Goal: Information Seeking & Learning: Check status

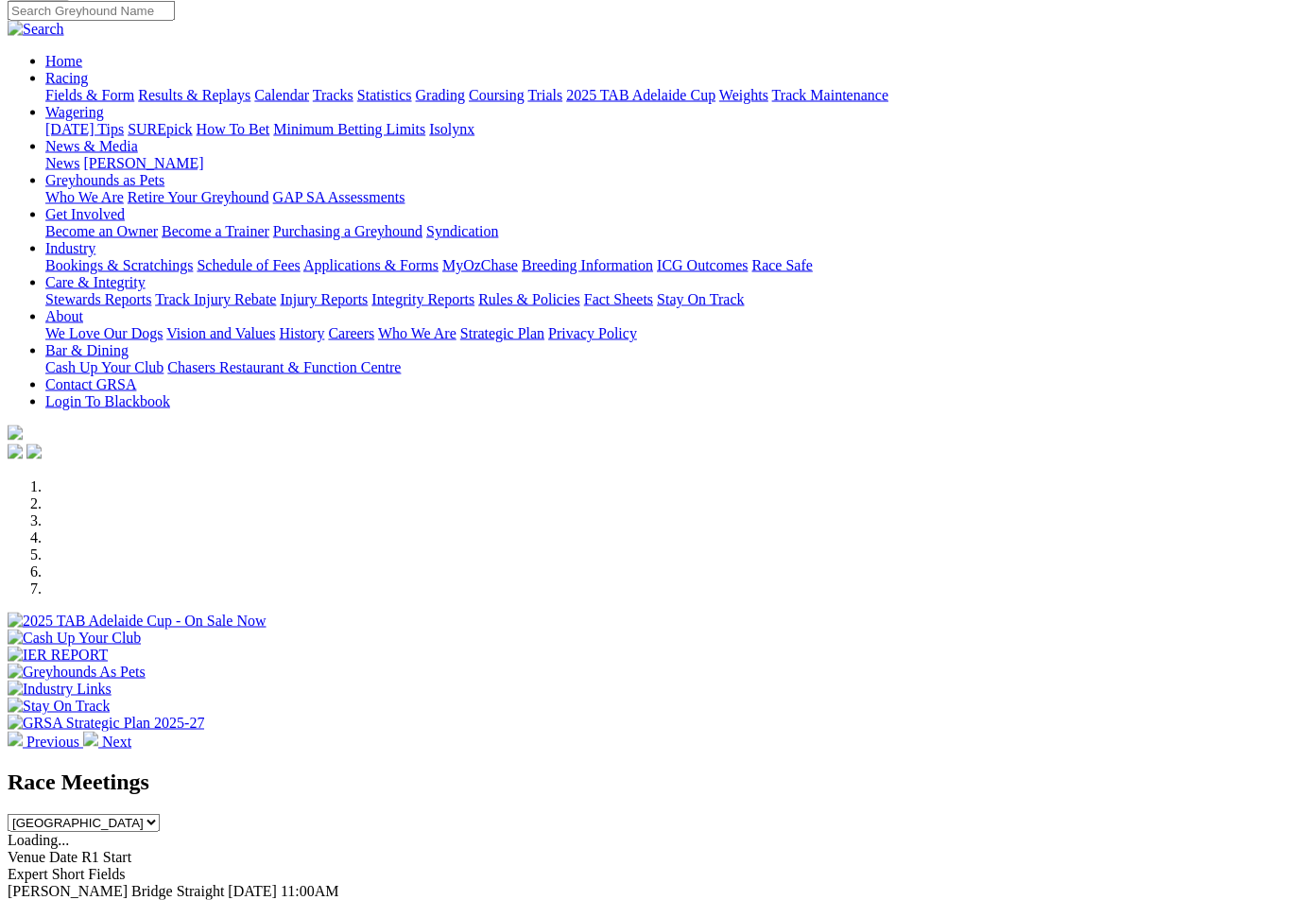
scroll to position [120, 0]
